Goal: Task Accomplishment & Management: Manage account settings

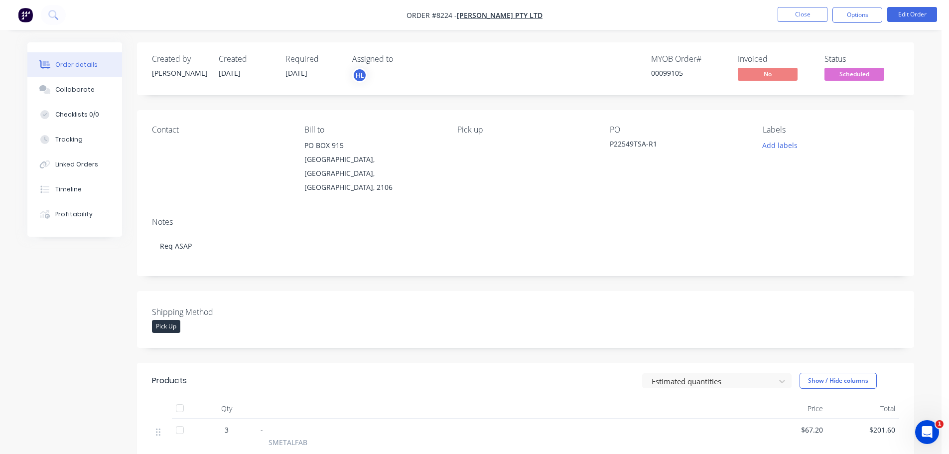
click at [22, 16] on img "button" at bounding box center [25, 14] width 15 height 15
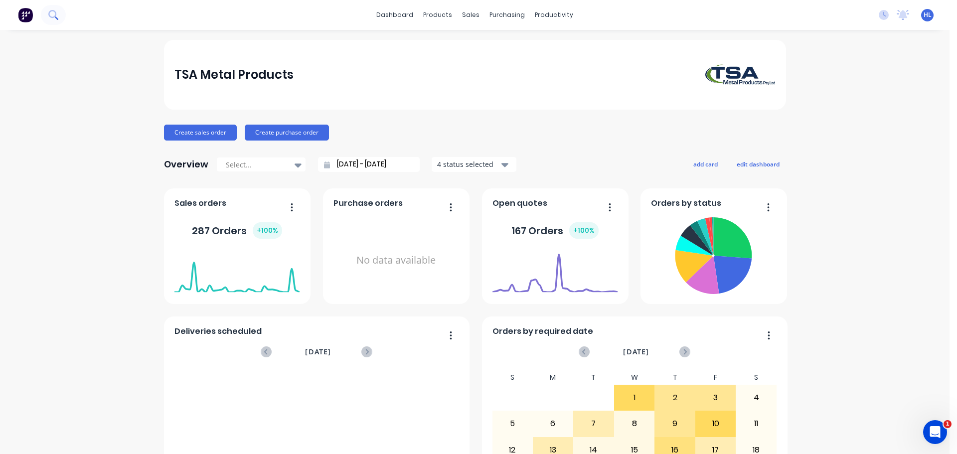
click at [55, 12] on icon at bounding box center [52, 14] width 8 height 8
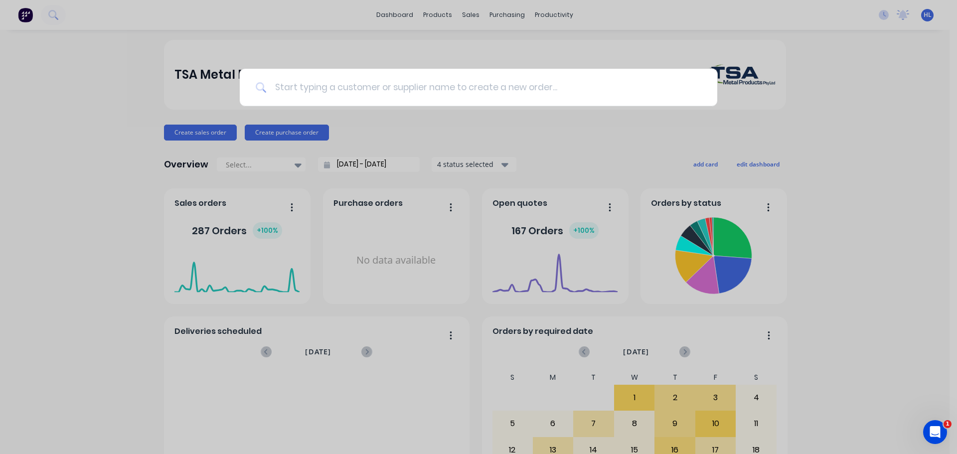
click at [343, 96] on input at bounding box center [484, 87] width 435 height 37
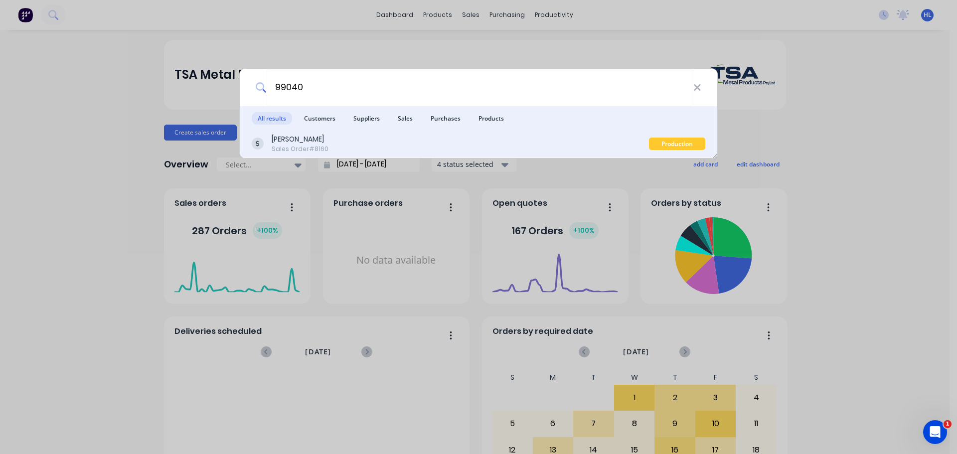
type input "99040"
click at [350, 139] on div "[PERSON_NAME] Sales Order #8160" at bounding box center [450, 143] width 397 height 19
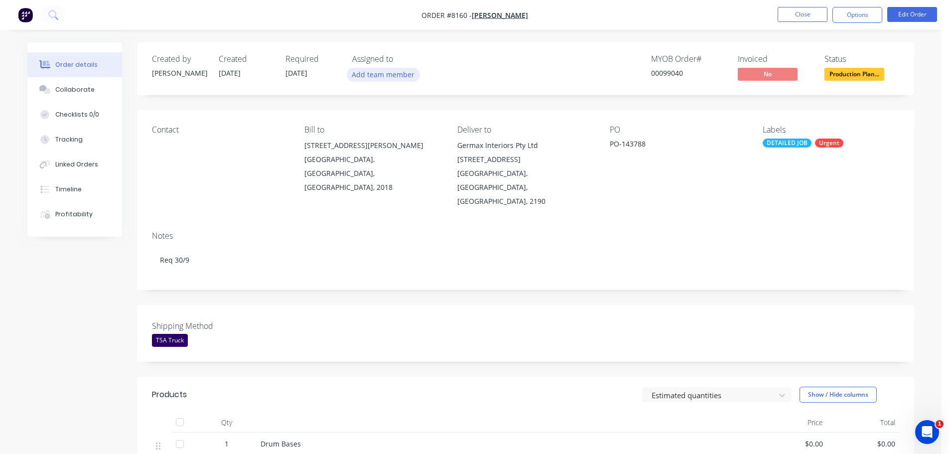
click at [369, 76] on button "Add team member" at bounding box center [383, 74] width 73 height 13
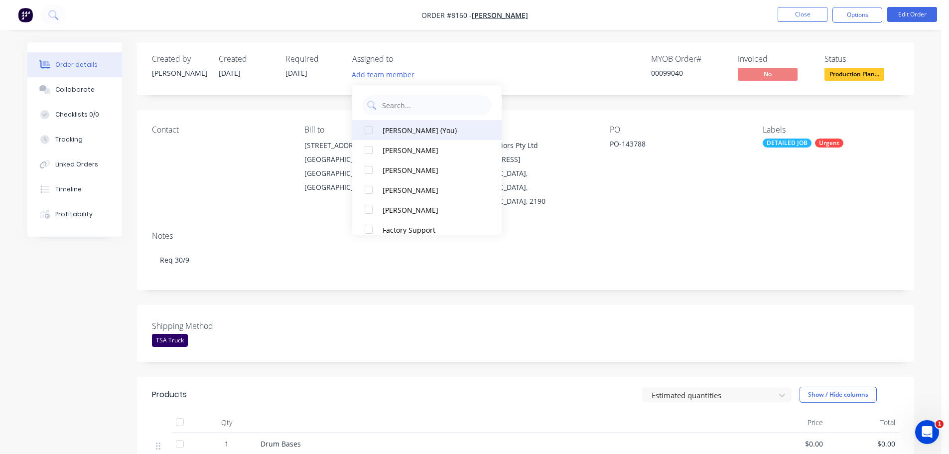
click at [368, 129] on div at bounding box center [369, 130] width 20 height 20
click at [579, 19] on nav "Order #8160 - [PERSON_NAME] Close Options Edit Order" at bounding box center [474, 15] width 949 height 30
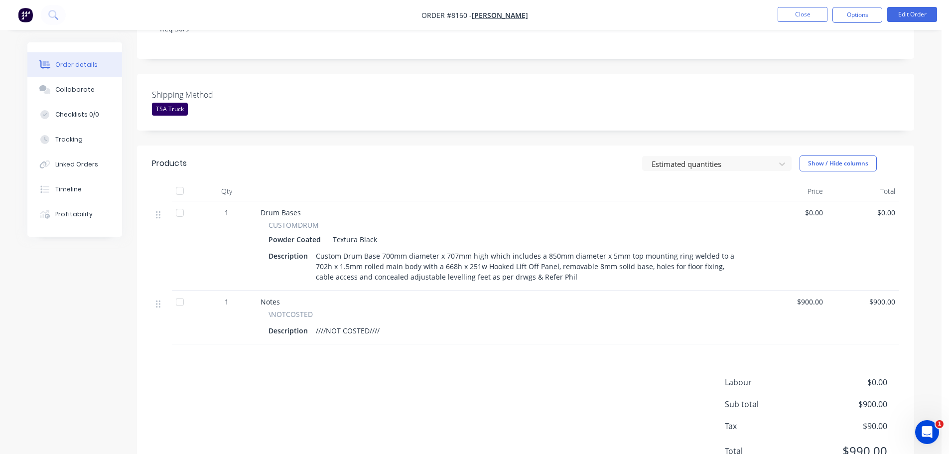
scroll to position [263, 0]
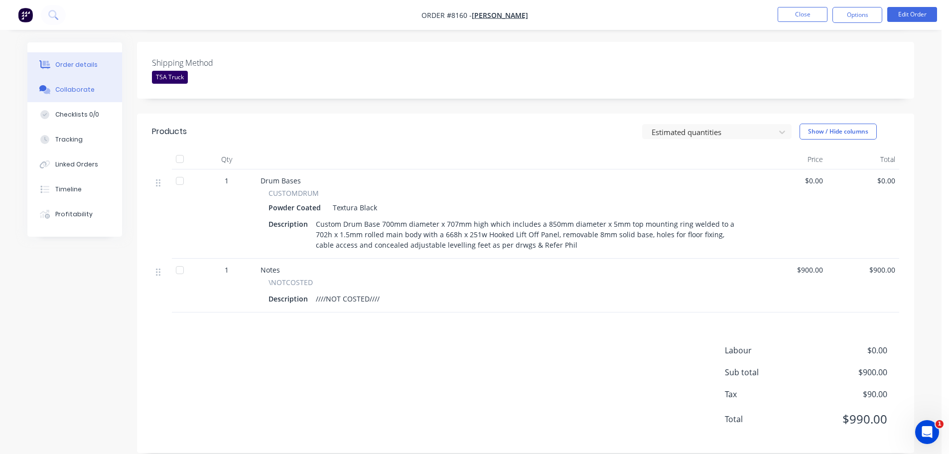
click at [68, 83] on button "Collaborate" at bounding box center [74, 89] width 95 height 25
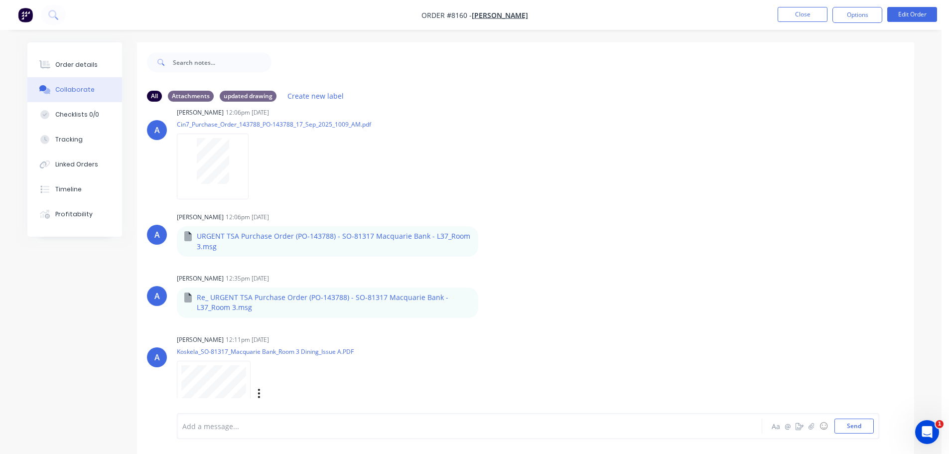
scroll to position [37, 0]
